Goal: Task Accomplishment & Management: Manage account settings

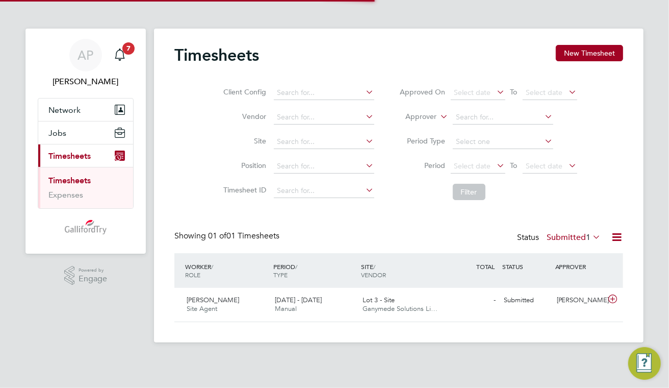
scroll to position [25, 88]
click at [287, 303] on span "[DATE] - [DATE]" at bounding box center [298, 299] width 47 height 9
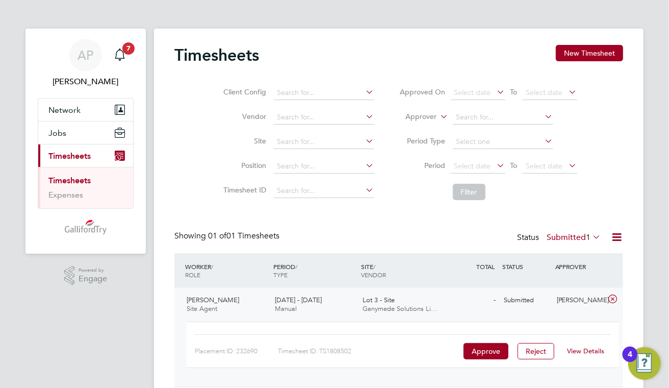
click at [591, 350] on link "View Details" at bounding box center [586, 350] width 37 height 9
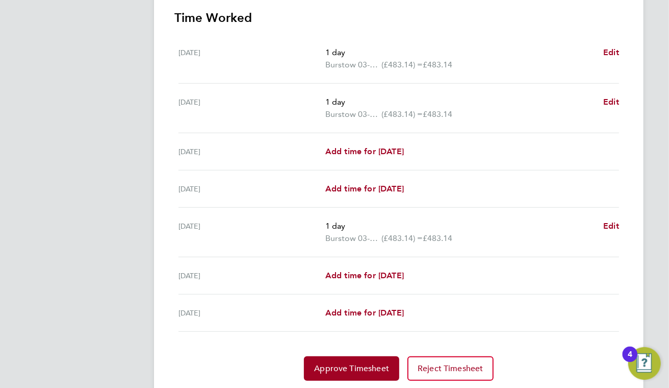
scroll to position [306, 0]
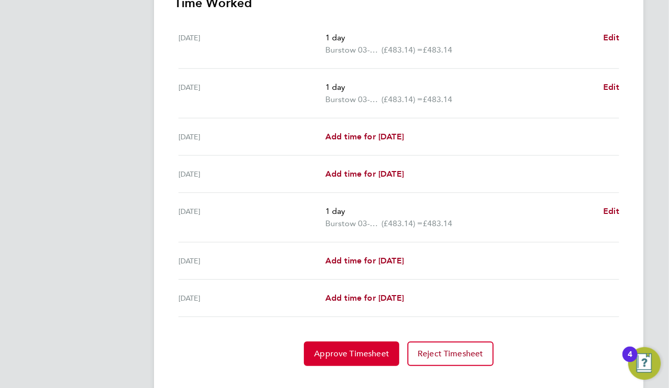
click at [356, 353] on span "Approve Timesheet" at bounding box center [351, 353] width 75 height 10
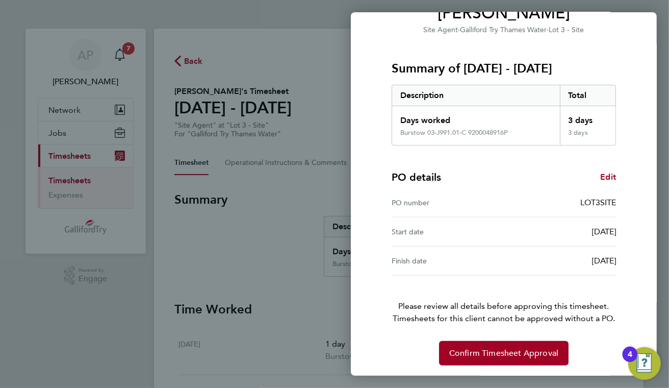
scroll to position [99, 0]
click at [511, 348] on span "Confirm Timesheet Approval" at bounding box center [503, 352] width 109 height 10
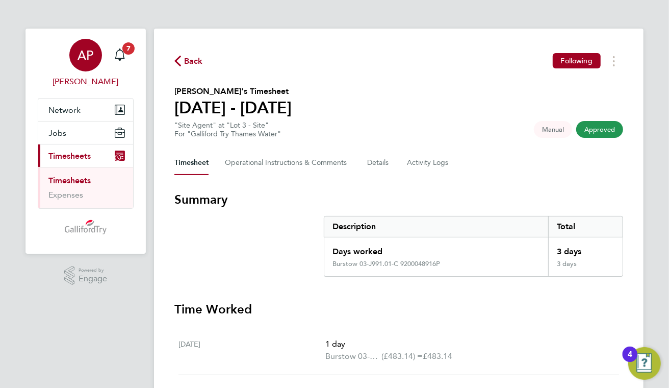
click at [89, 60] on span "AP" at bounding box center [86, 54] width 16 height 13
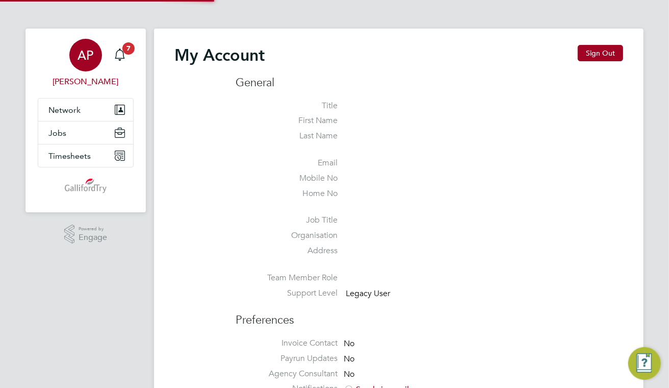
type input "adrian.providence@gallifordtry.co.uk"
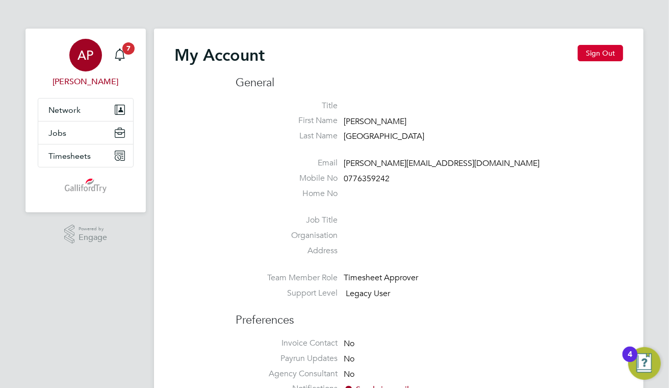
click at [605, 47] on button "Sign Out" at bounding box center [600, 53] width 45 height 16
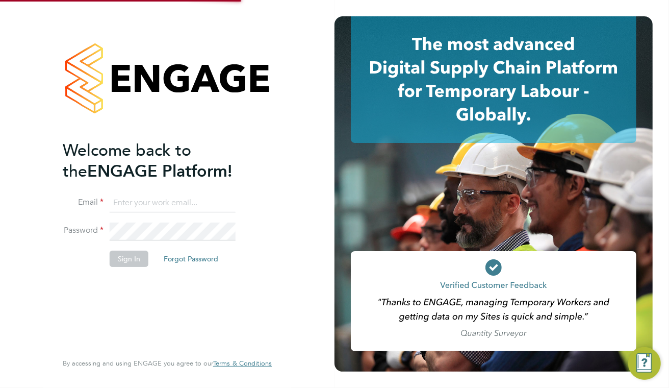
type input "adrian.providence@gallifordtry.co.uk"
